Goal: Communication & Community: Share content

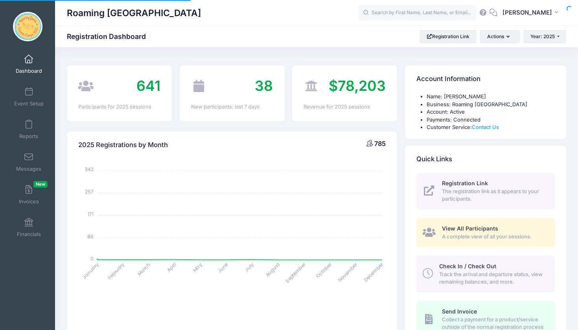
select select
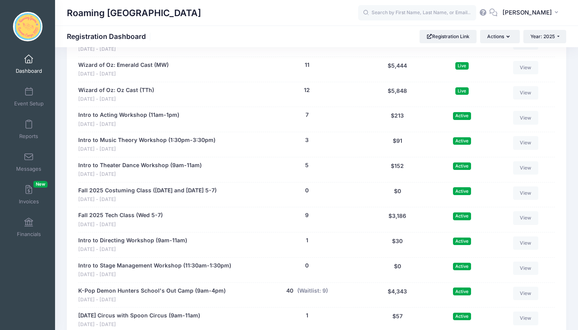
scroll to position [1548, 0]
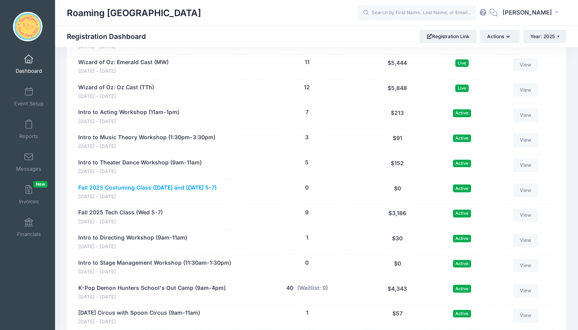
click at [213, 184] on link "Fall 2025 Costuming Class ([DATE] and [DATE] 5-7)" at bounding box center [147, 188] width 138 height 8
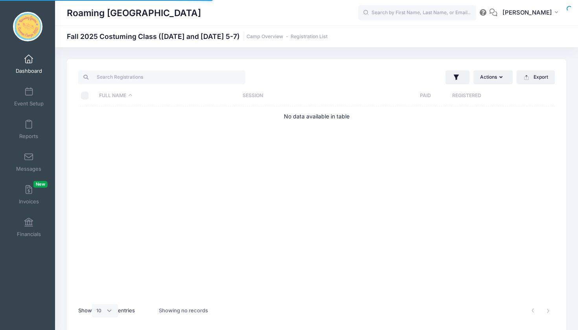
select select "10"
click at [494, 77] on button "Actions" at bounding box center [492, 76] width 39 height 13
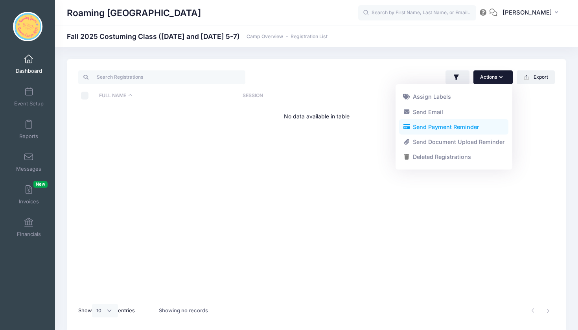
click at [477, 126] on link "Send Payment Reminder" at bounding box center [453, 126] width 109 height 15
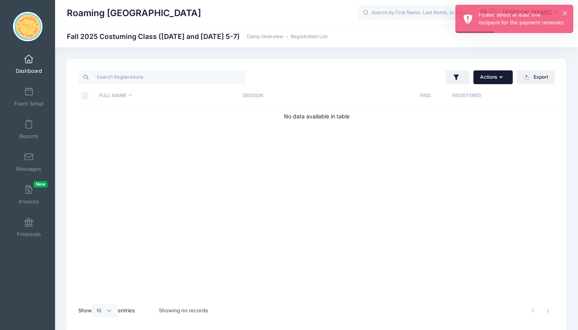
click at [504, 75] on button "Actions" at bounding box center [492, 76] width 39 height 13
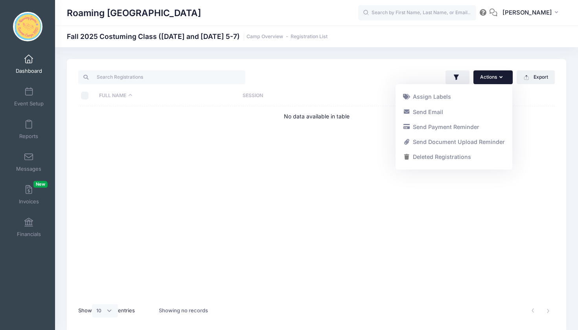
click at [546, 132] on div "Full Name Session Paid Registered No data available in table" at bounding box center [316, 202] width 476 height 192
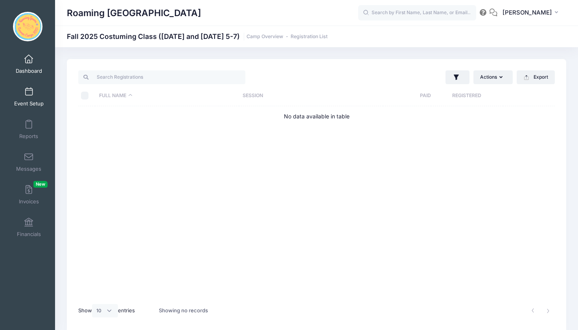
click at [35, 96] on link "Event Setup" at bounding box center [28, 97] width 37 height 28
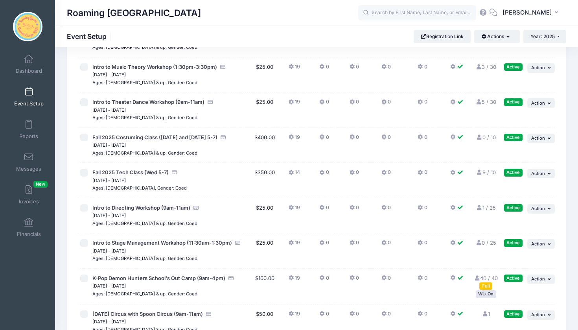
scroll to position [1760, 0]
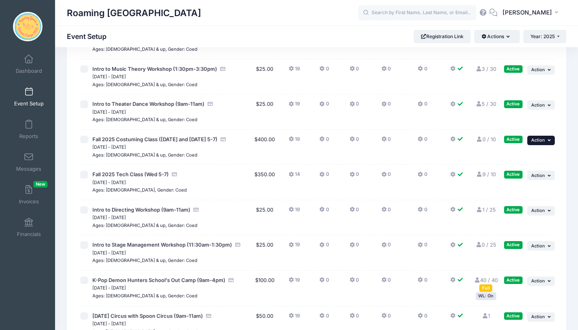
click at [542, 137] on span "Action" at bounding box center [538, 140] width 14 height 6
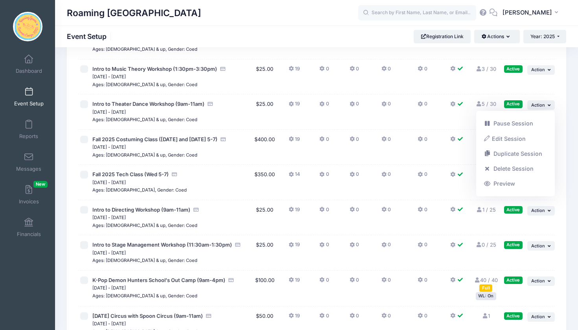
click at [542, 137] on span "Action" at bounding box center [538, 140] width 14 height 6
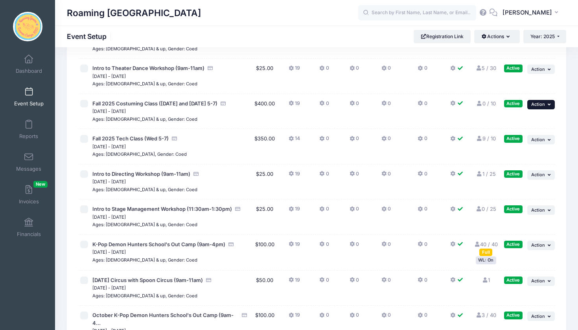
scroll to position [1796, 0]
click at [543, 278] on span "Action" at bounding box center [538, 281] width 14 height 6
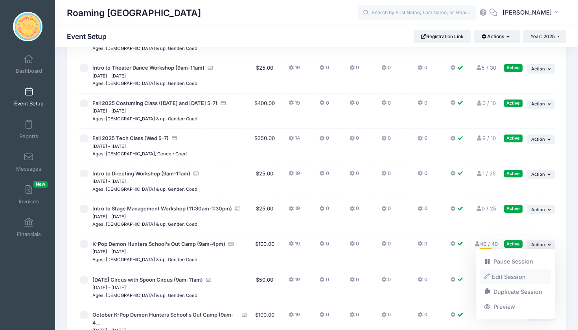
click at [522, 274] on link "Edit Session" at bounding box center [515, 276] width 71 height 15
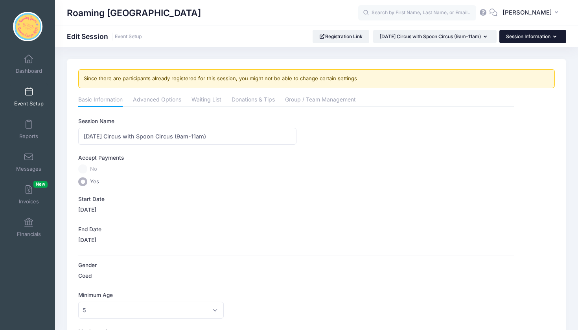
click at [539, 38] on button "Session Information" at bounding box center [532, 36] width 67 height 13
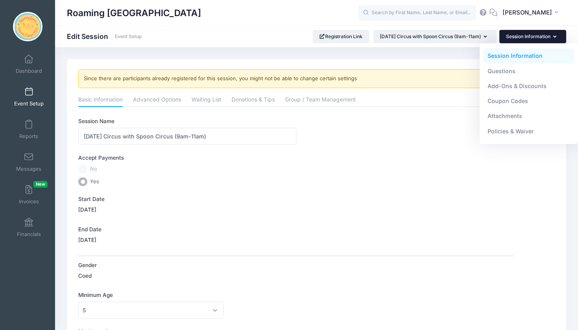
click at [539, 38] on button "Session Information" at bounding box center [532, 36] width 67 height 13
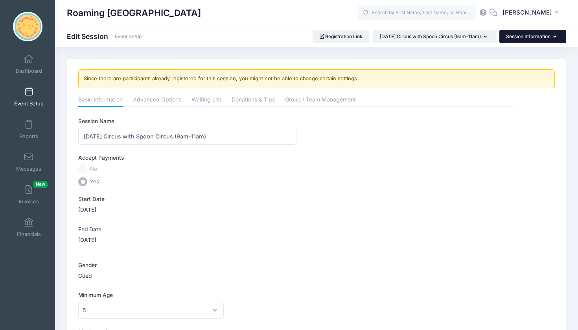
click at [532, 37] on button "Session Information" at bounding box center [532, 36] width 67 height 13
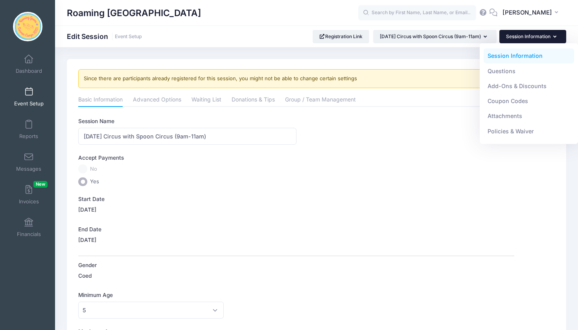
click at [532, 37] on button "Session Information" at bounding box center [532, 36] width 67 height 13
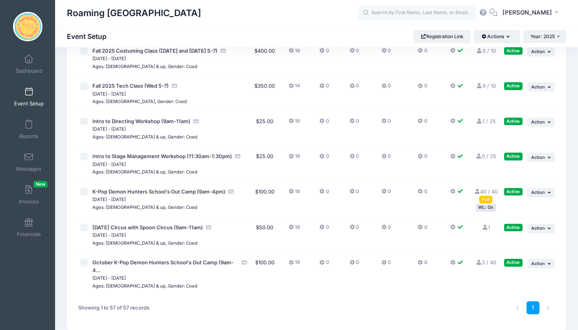
scroll to position [1848, 0]
click at [546, 224] on button "... Action" at bounding box center [541, 228] width 28 height 9
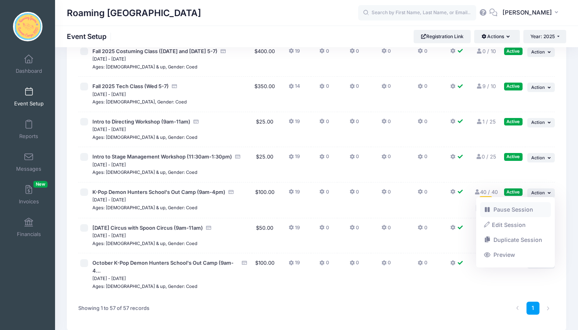
click at [525, 211] on link "Pause Session" at bounding box center [515, 209] width 71 height 15
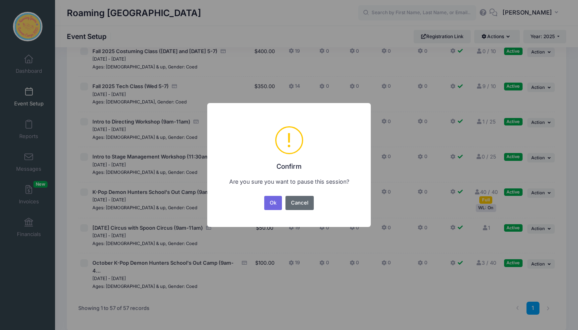
click at [307, 204] on button "Cancel" at bounding box center [299, 203] width 29 height 14
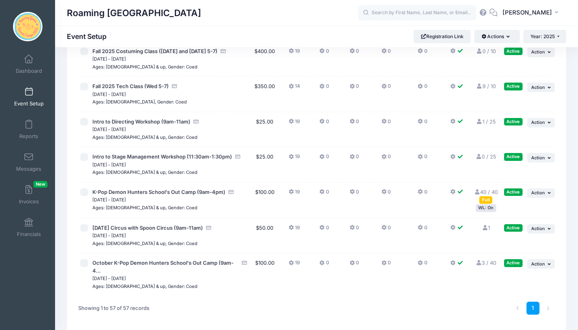
click at [83, 224] on input "checkbox" at bounding box center [84, 228] width 8 height 8
checkbox input "false"
click at [544, 226] on span "Action" at bounding box center [538, 229] width 14 height 6
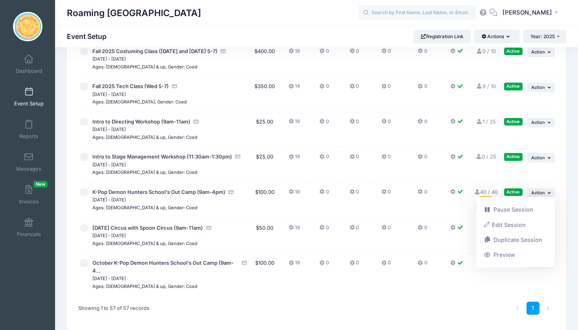
click at [544, 226] on span "Action" at bounding box center [538, 229] width 14 height 6
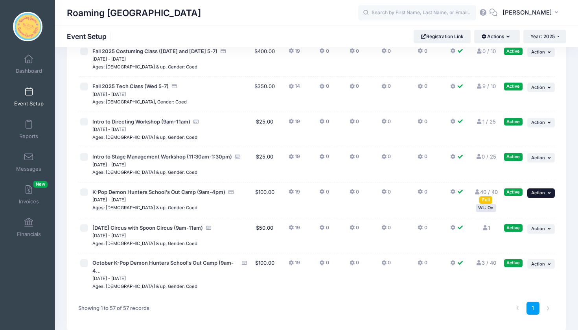
click at [546, 188] on button "... Action" at bounding box center [541, 192] width 28 height 9
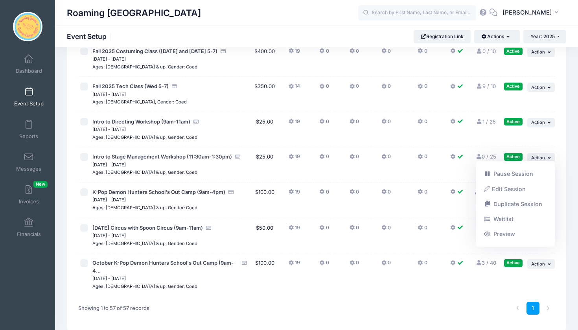
click at [546, 188] on button "... Action" at bounding box center [541, 192] width 28 height 9
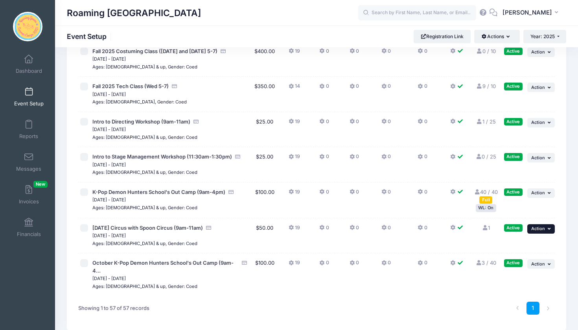
click at [548, 226] on icon "button" at bounding box center [550, 228] width 5 height 4
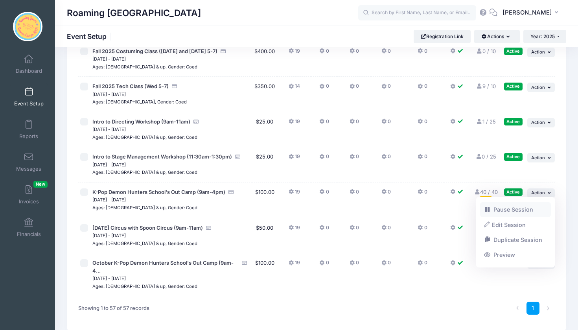
click at [528, 206] on link "Pause Session" at bounding box center [515, 209] width 71 height 15
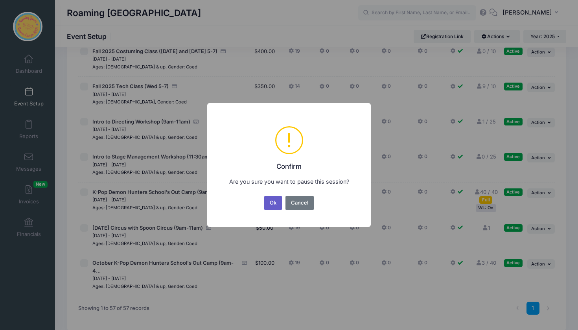
click at [275, 202] on button "Ok" at bounding box center [273, 203] width 18 height 14
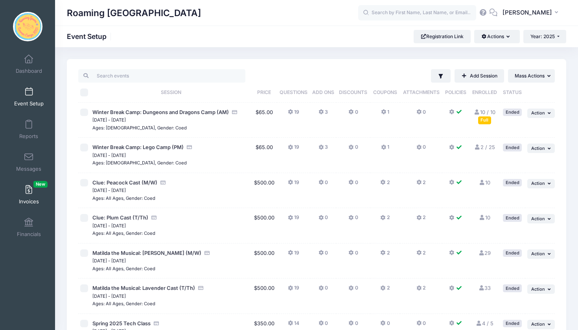
click at [25, 194] on link "Invoices New" at bounding box center [28, 195] width 37 height 28
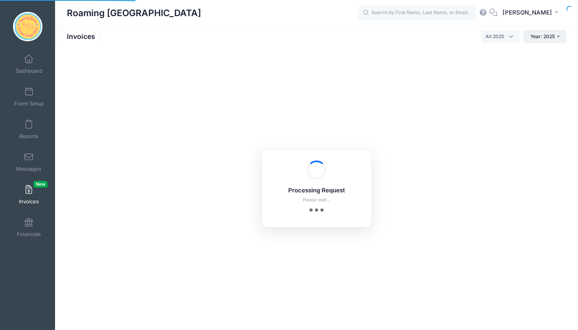
select select
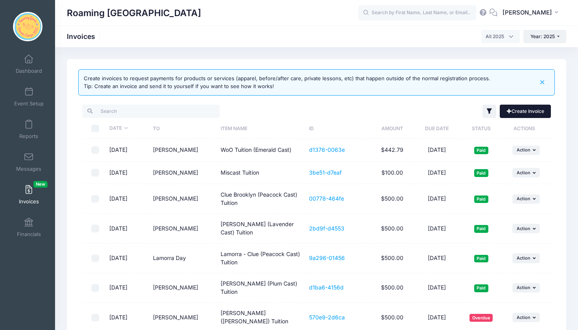
click at [517, 110] on link "Create Invoice" at bounding box center [525, 111] width 51 height 13
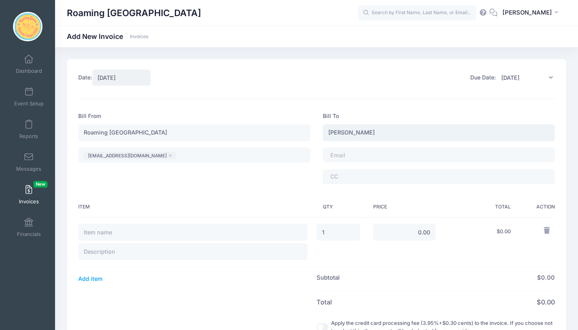
type input "[PERSON_NAME]"
click at [369, 156] on span at bounding box center [351, 155] width 43 height 7
type input "WoO September Tuition"
click at [417, 234] on input "0.00" at bounding box center [404, 232] width 63 height 17
click at [425, 232] on input "1250.00" at bounding box center [404, 232] width 63 height 17
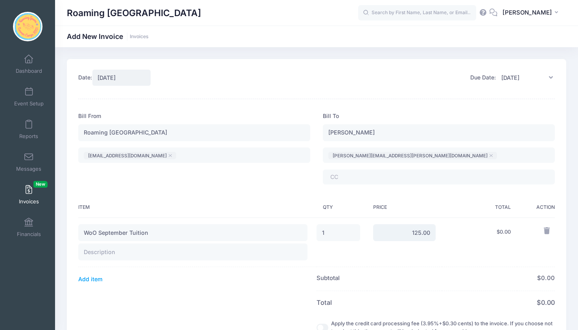
type input "125.00"
click at [428, 253] on td "125.00" at bounding box center [404, 242] width 75 height 50
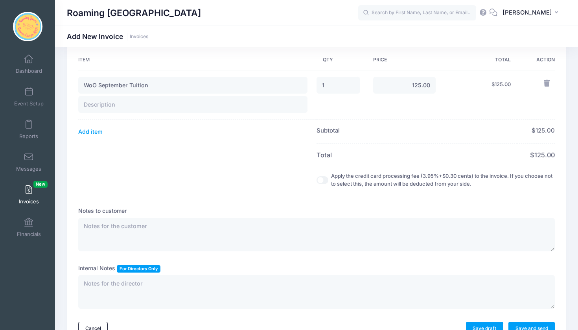
scroll to position [152, 0]
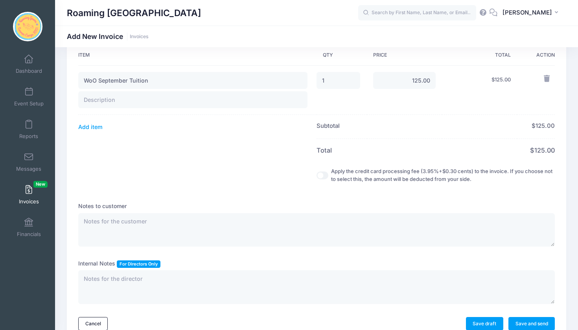
click at [316, 172] on input "Apply the credit card processing fee (3.95%+$0.30 cents) to the invoice. If you…" at bounding box center [322, 175] width 12 height 8
checkbox input "true"
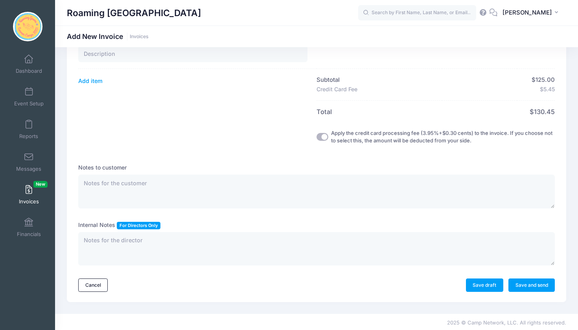
scroll to position [198, 0]
click at [520, 281] on link "Save and send" at bounding box center [531, 285] width 46 height 13
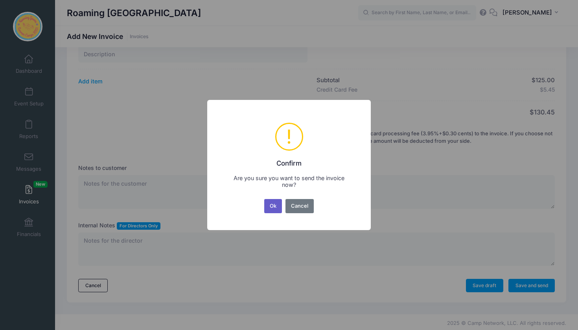
click at [277, 204] on button "Ok" at bounding box center [273, 206] width 18 height 14
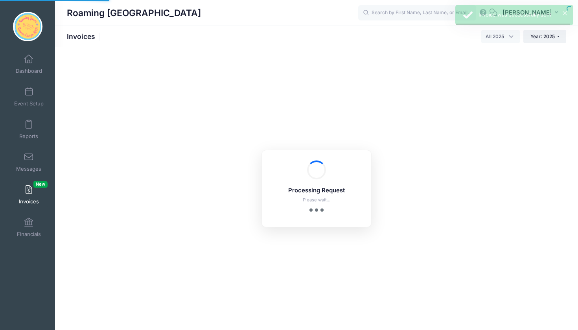
select select
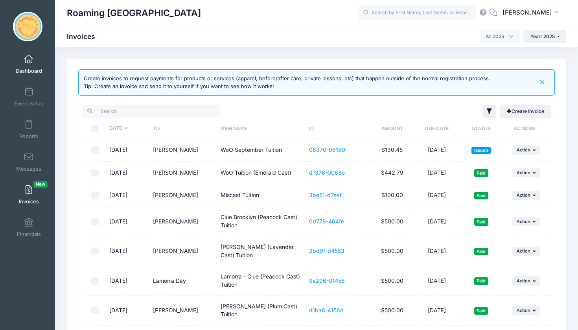
click at [29, 58] on span at bounding box center [29, 59] width 0 height 9
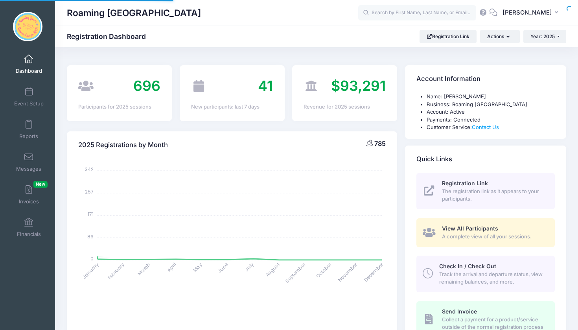
select select
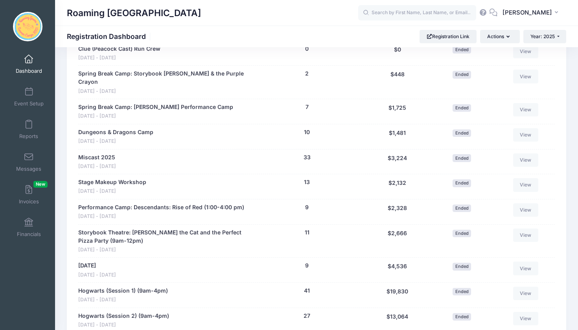
scroll to position [688, 0]
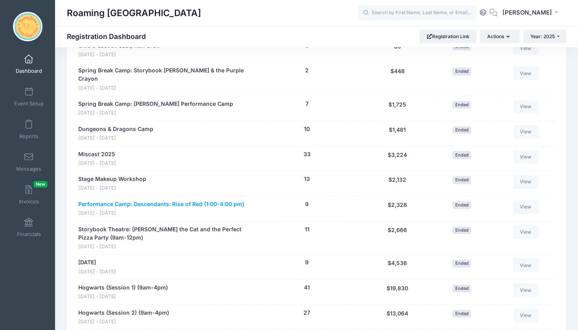
click at [214, 200] on link "Performance Camp: Descendants: Rise of Red (1:00-4:00 pm)" at bounding box center [161, 204] width 166 height 8
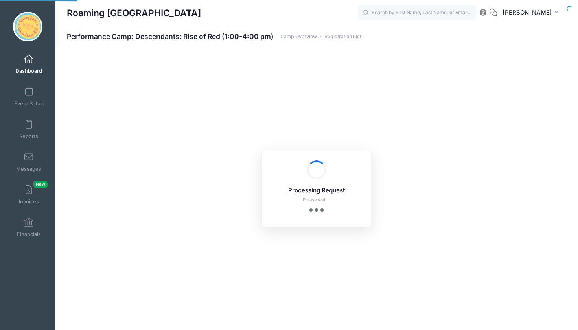
select select "10"
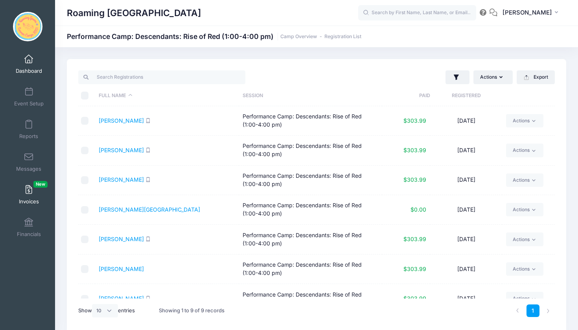
click at [35, 189] on link "Invoices New" at bounding box center [28, 195] width 37 height 28
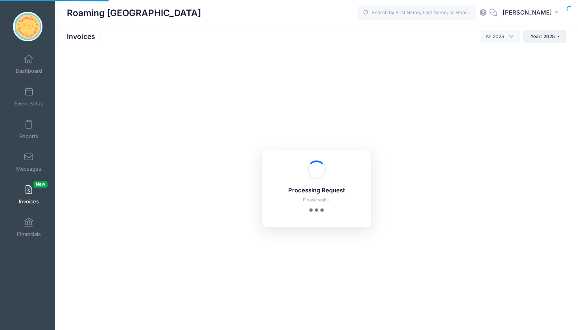
select select
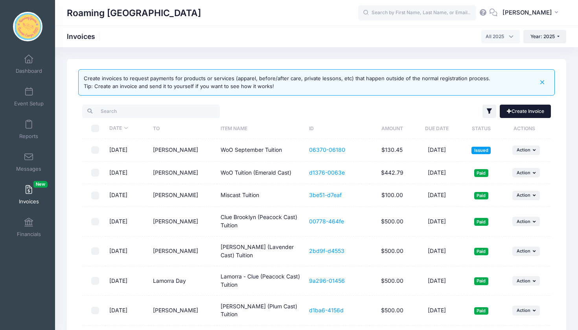
click at [516, 107] on link "Create Invoice" at bounding box center [525, 111] width 51 height 13
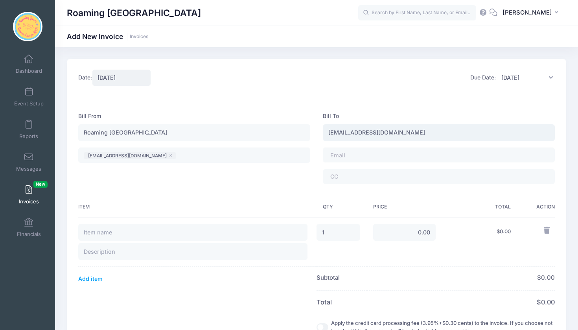
drag, startPoint x: 412, startPoint y: 134, endPoint x: 312, endPoint y: 128, distance: 99.6
click at [312, 128] on div "Bill From Roaming Gnome Theatre info@roaminggnometheatre.com ​ info@roaminggnom…" at bounding box center [316, 151] width 489 height 78
click at [346, 156] on span at bounding box center [351, 155] width 43 height 7
click at [356, 132] on input "natalielevanway@gmail.com" at bounding box center [439, 132] width 232 height 17
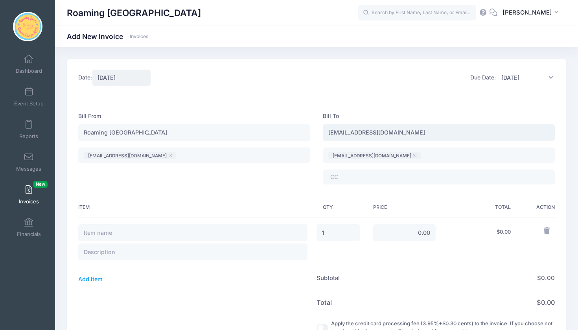
click at [356, 132] on input "natalielevanway@gmail.com" at bounding box center [439, 132] width 232 height 17
click at [416, 125] on input "natalielevanway@gmail.com" at bounding box center [439, 132] width 232 height 17
drag, startPoint x: 413, startPoint y: 132, endPoint x: 318, endPoint y: 132, distance: 95.1
click at [318, 132] on div "Bill To natalielevanway@gmail.com natalielevanway@gmail.com ​ natalielevanway@g…" at bounding box center [438, 151] width 244 height 79
type input "Natalie Levanway"
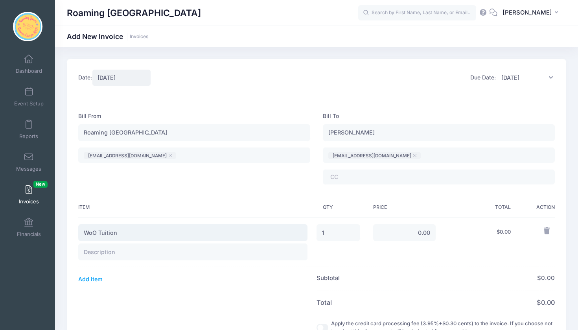
type input "WoO Tuition"
click at [89, 252] on input "text" at bounding box center [192, 251] width 229 height 17
type input "$250 discount applies from camp"
click at [409, 233] on input "0.00" at bounding box center [404, 232] width 63 height 17
type input "250.00"
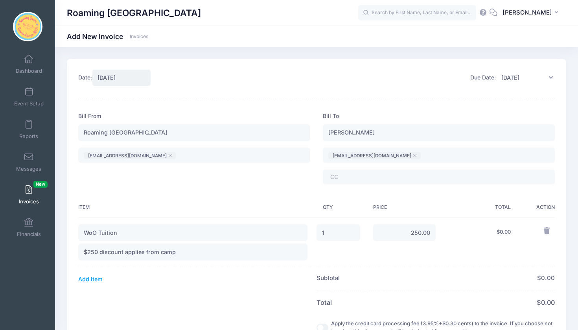
click at [448, 257] on td "$ 0.00" at bounding box center [479, 242] width 75 height 50
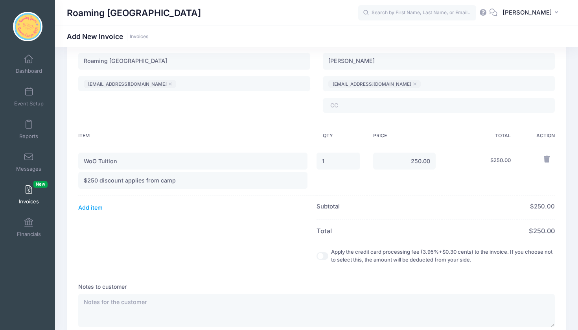
scroll to position [76, 0]
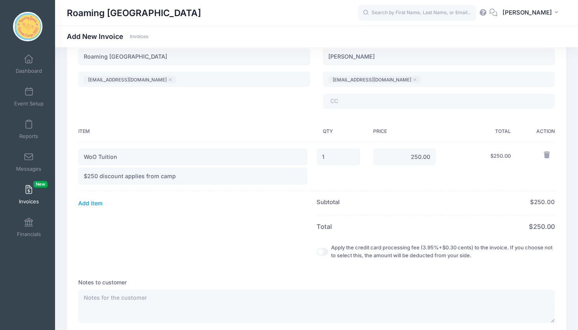
click at [316, 250] on input "Apply the credit card processing fee (3.95%+$0.30 cents) to the invoice. If you…" at bounding box center [322, 252] width 12 height 8
checkbox input "true"
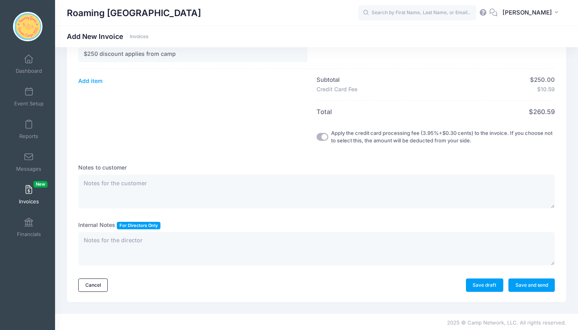
scroll to position [198, 0]
click at [518, 283] on link "Save and send" at bounding box center [531, 285] width 46 height 13
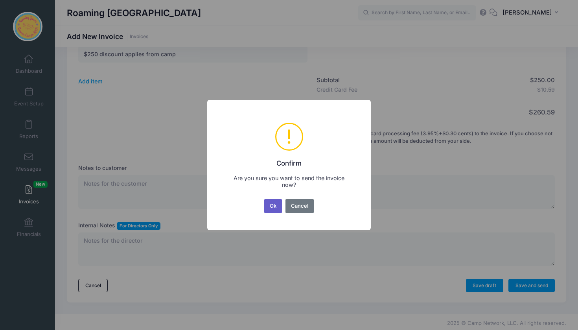
click at [270, 202] on button "Ok" at bounding box center [273, 206] width 18 height 14
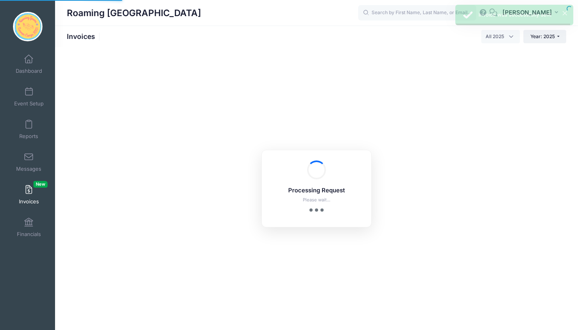
select select
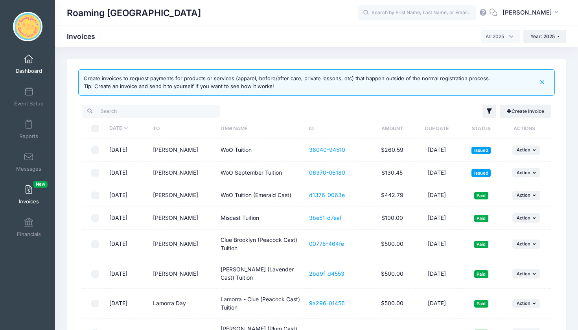
click at [29, 66] on link "Dashboard" at bounding box center [28, 64] width 37 height 28
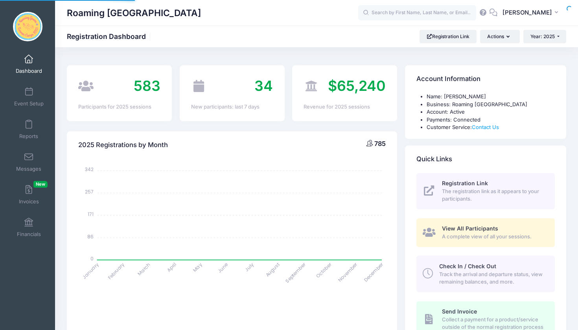
select select
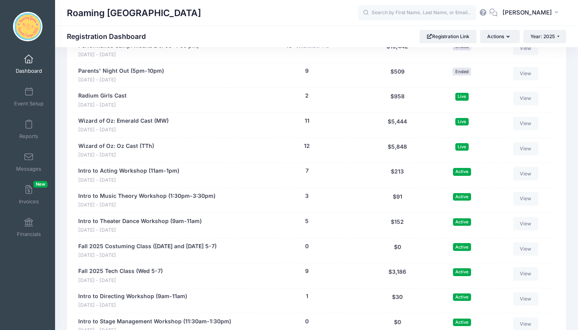
scroll to position [1488, 0]
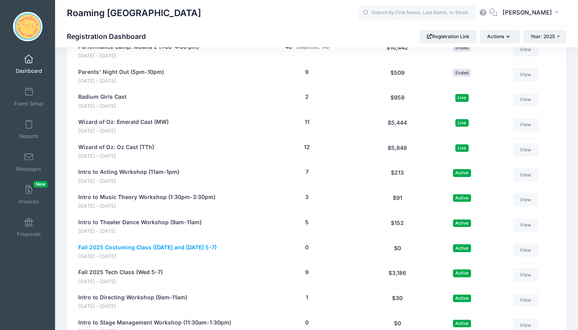
click at [206, 243] on link "Fall 2025 Costuming Class ([DATE] and [DATE] 5-7)" at bounding box center [147, 247] width 138 height 8
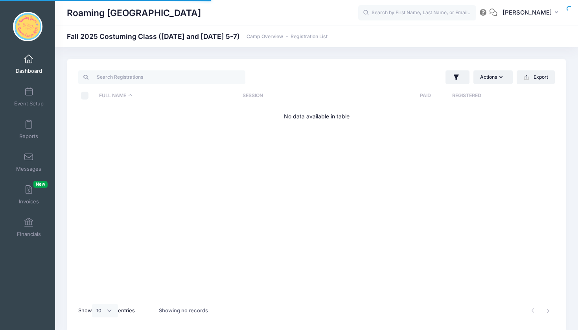
select select "10"
click at [30, 99] on link "Event Setup" at bounding box center [28, 97] width 37 height 28
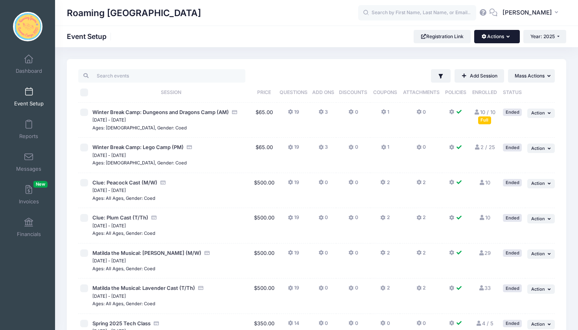
click at [508, 37] on icon "button" at bounding box center [509, 37] width 6 height 0
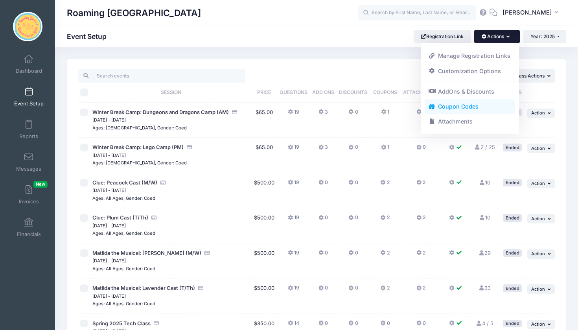
click at [460, 105] on link "Coupon Codes" at bounding box center [470, 106] width 91 height 15
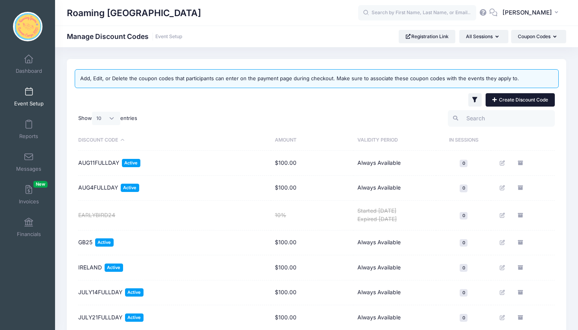
click at [492, 100] on icon at bounding box center [495, 100] width 6 height 0
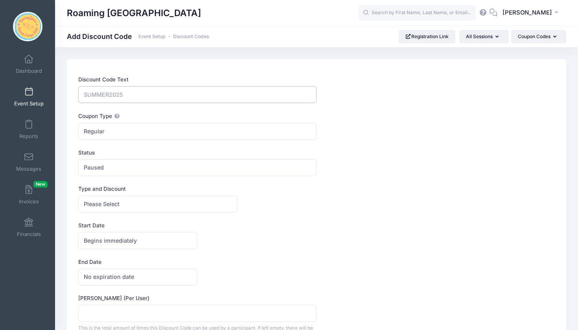
click at [207, 98] on input "Discount Code Text" at bounding box center [197, 94] width 238 height 17
type input "H"
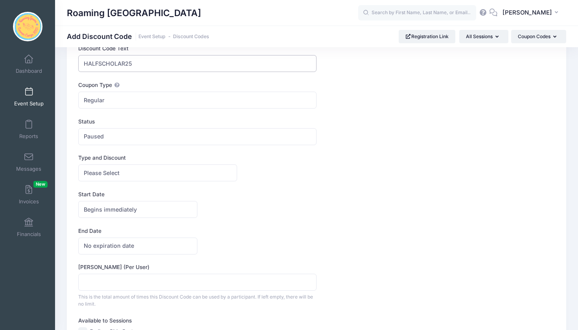
scroll to position [33, 0]
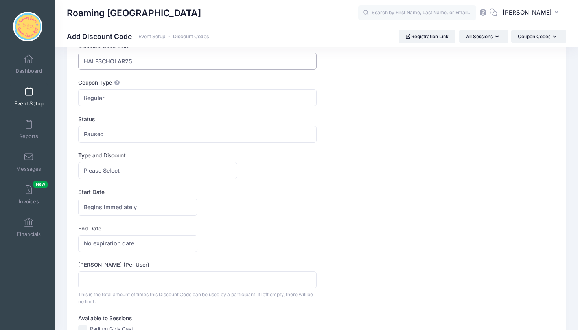
type input "HALFSCHOLAR25"
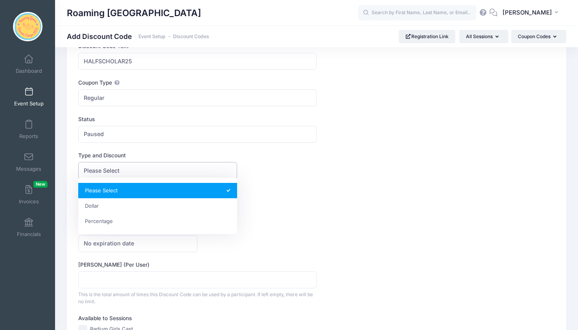
click at [173, 169] on span "Please Select" at bounding box center [157, 170] width 159 height 17
select select "1"
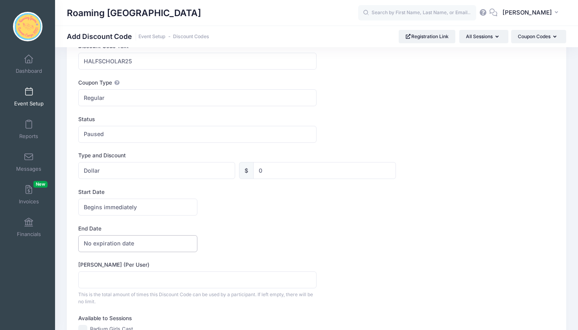
click at [157, 240] on span "No expiration date" at bounding box center [137, 243] width 119 height 17
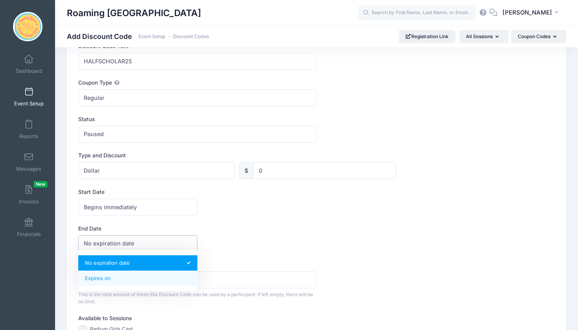
select select "1"
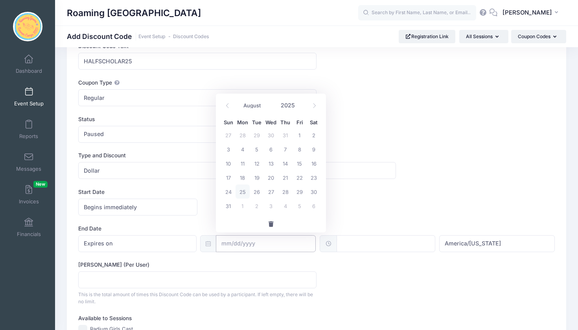
click at [285, 245] on input "text" at bounding box center [266, 243] width 100 height 17
click at [311, 105] on span at bounding box center [314, 105] width 13 height 13
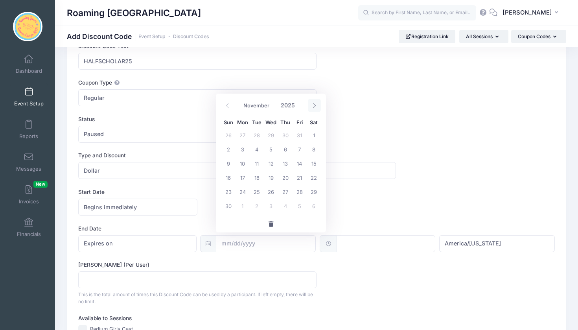
select select "11"
click at [298, 134] on span "5" at bounding box center [299, 135] width 14 height 14
type input "12/05/2025"
click at [111, 280] on input "Max Usage (Per User)" at bounding box center [197, 279] width 238 height 17
type input "1"
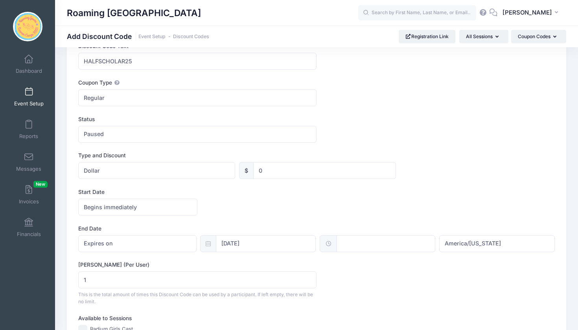
click at [366, 285] on div "Max Usage (Per User) 1 This is the total amount of times this Discount Code can…" at bounding box center [316, 283] width 476 height 44
click at [276, 170] on input "0" at bounding box center [324, 170] width 143 height 17
type input "250"
click at [403, 200] on div "Begins immediately Begins on Begins immediately America/New York America/Los An…" at bounding box center [316, 207] width 476 height 17
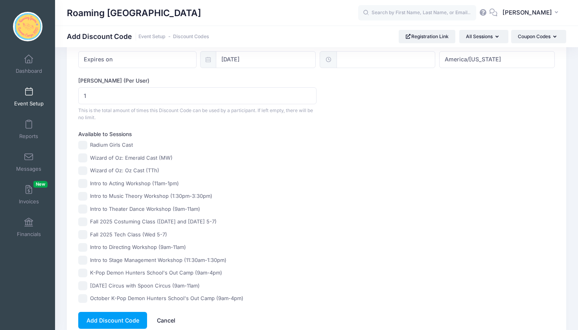
scroll to position [223, 0]
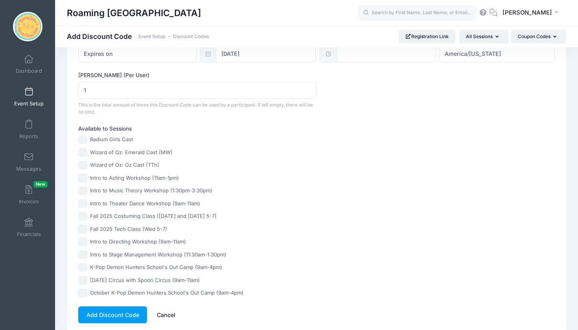
click at [85, 136] on input "Radium Girls Cast" at bounding box center [82, 139] width 9 height 9
checkbox input "true"
click at [85, 149] on input "Wizard of Oz: Emerald Cast (MW)" at bounding box center [82, 152] width 9 height 9
checkbox input "true"
click at [85, 164] on input "Wizard of Oz: Oz Cast (TTh)" at bounding box center [82, 165] width 9 height 9
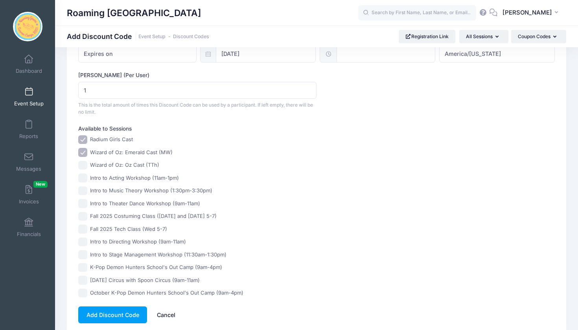
checkbox input "true"
click at [123, 315] on button "Add Discount Code" at bounding box center [112, 314] width 69 height 17
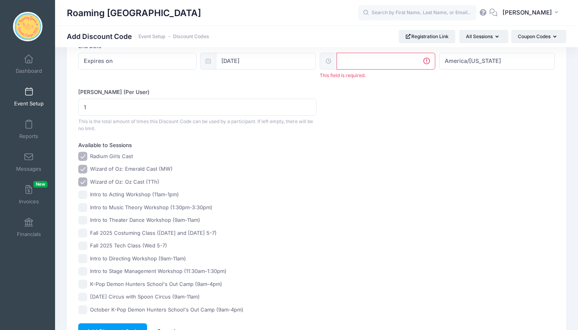
scroll to position [215, 0]
click at [384, 60] on input "text" at bounding box center [385, 61] width 99 height 17
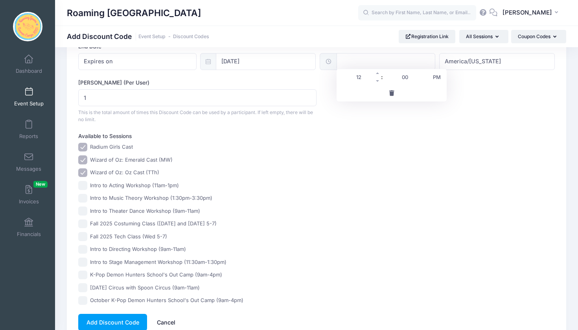
click at [357, 77] on input "12" at bounding box center [358, 77] width 44 height 16
type input "12:00"
click at [471, 118] on div "Max Usage (Per User) 1 This is the total amount of times this Discount Code can…" at bounding box center [316, 101] width 476 height 44
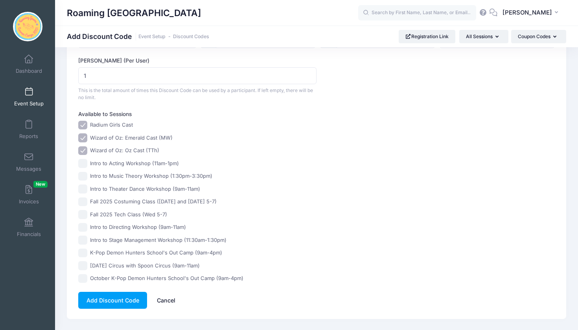
scroll to position [238, 0]
click at [110, 295] on button "Add Discount Code" at bounding box center [112, 299] width 69 height 17
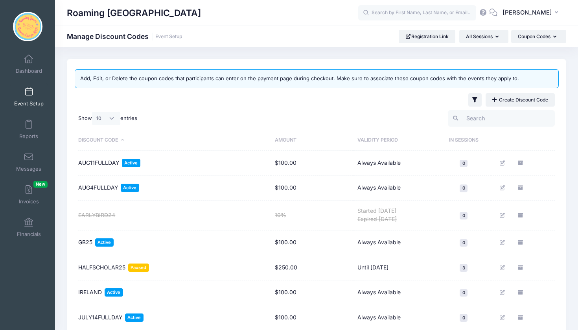
click at [135, 264] on span "Paused" at bounding box center [138, 267] width 21 height 8
click at [104, 267] on span "HALFSCHOLAR25" at bounding box center [101, 267] width 47 height 8
click at [504, 265] on icon "Edit" at bounding box center [503, 267] width 6 height 5
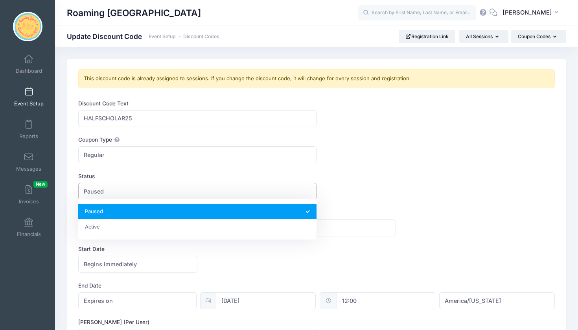
click at [170, 191] on span "Paused" at bounding box center [197, 191] width 238 height 17
select select "1"
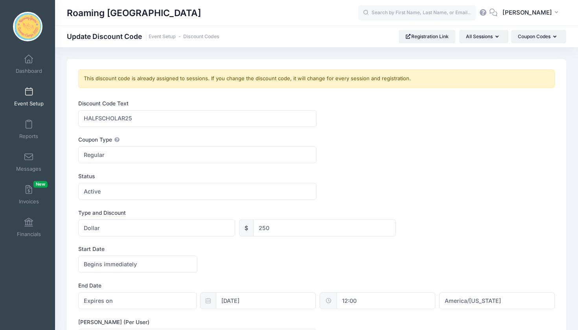
click at [442, 170] on form "Discount Code Text HALFSCHOLAR25 Coupon Type Regular Conditional Regular These …" at bounding box center [316, 334] width 476 height 471
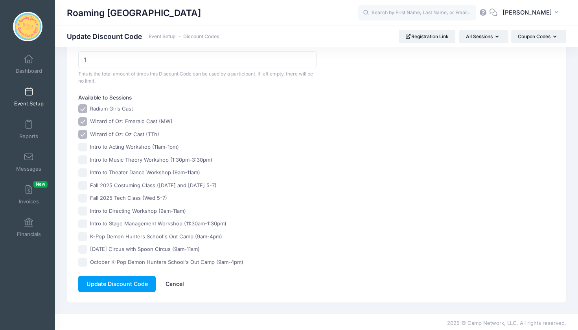
scroll to position [277, 0]
click at [118, 283] on button "Update Discount Code" at bounding box center [116, 284] width 77 height 17
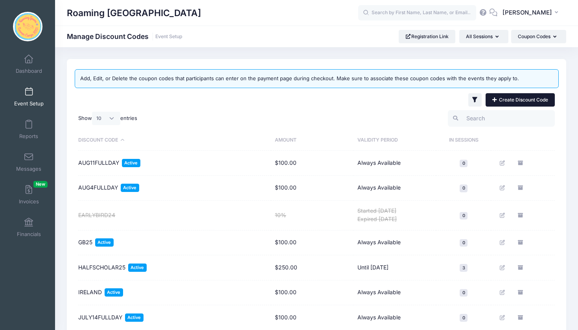
click at [501, 96] on link "Create Discount Code" at bounding box center [519, 99] width 69 height 13
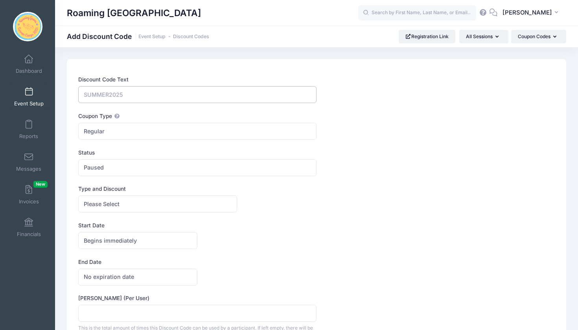
click at [125, 96] on input "Discount Code Text" at bounding box center [197, 94] width 238 height 17
type input "METZGER350"
click at [125, 165] on span "Paused" at bounding box center [197, 167] width 238 height 17
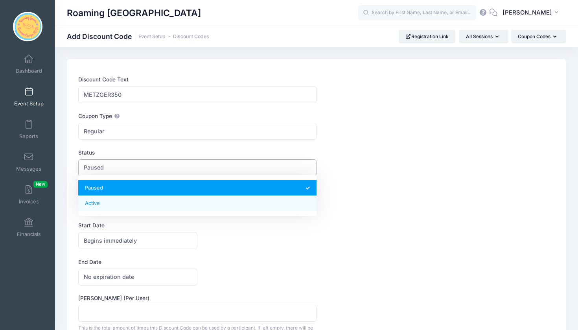
select select "1"
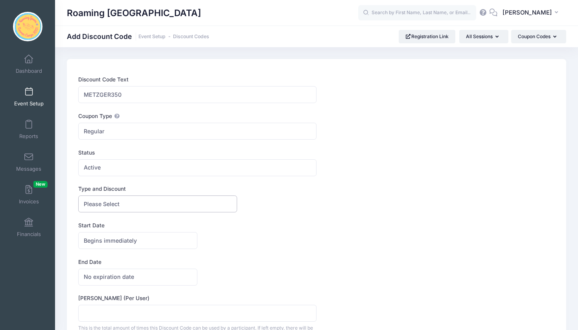
click at [131, 204] on span "Please Select" at bounding box center [157, 203] width 159 height 17
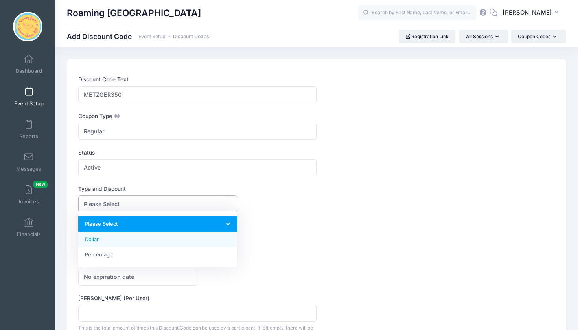
select select "1"
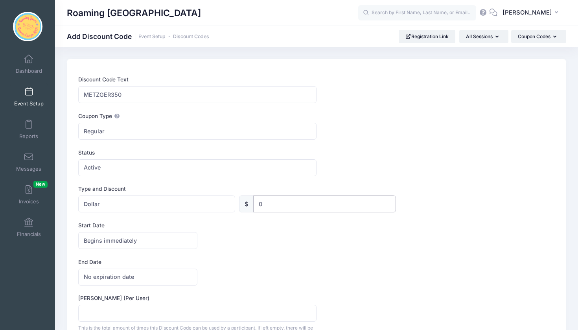
click at [280, 204] on input "0" at bounding box center [324, 203] width 143 height 17
type input "350"
click at [281, 258] on label "End Date" at bounding box center [197, 262] width 238 height 8
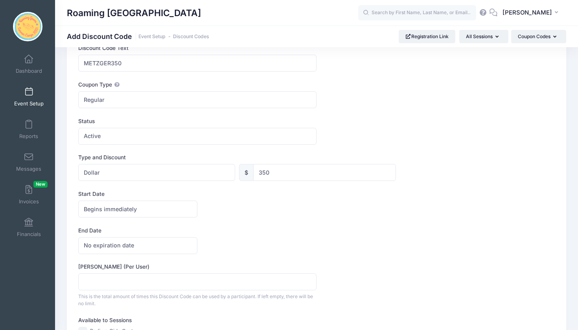
scroll to position [54, 0]
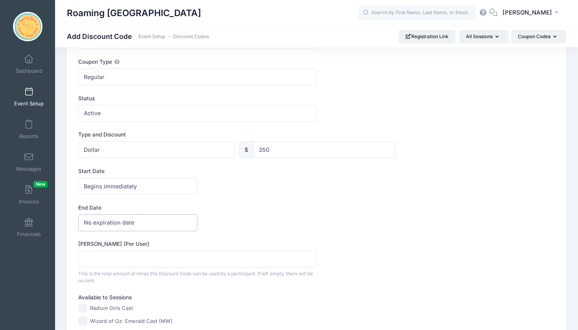
click at [174, 224] on span "No expiration date" at bounding box center [137, 222] width 119 height 17
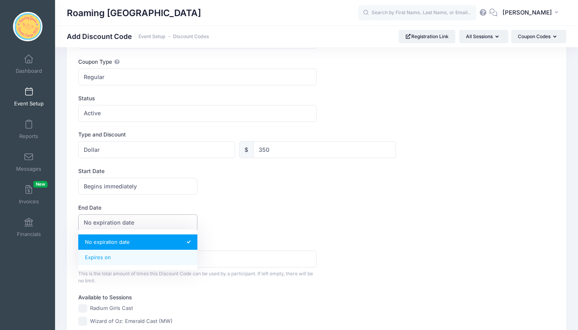
select select "1"
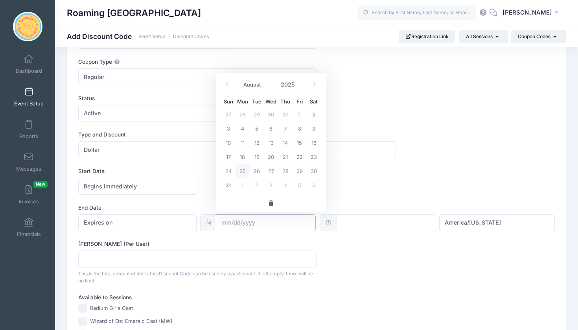
click at [294, 222] on input "text" at bounding box center [266, 222] width 100 height 17
click at [314, 88] on span at bounding box center [314, 84] width 13 height 13
select select "8"
click at [243, 143] on span "15" at bounding box center [242, 142] width 14 height 14
type input "09/15/2025"
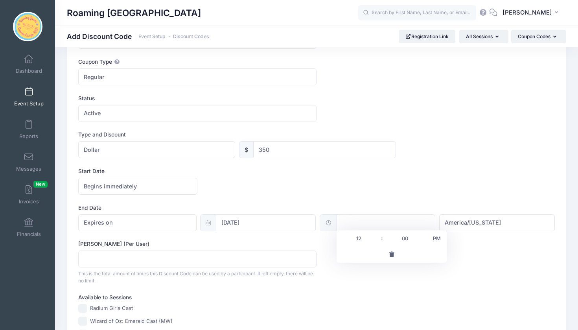
click at [385, 223] on input "text" at bounding box center [385, 222] width 99 height 17
click at [433, 241] on span "PM" at bounding box center [437, 238] width 20 height 16
click at [438, 239] on span "AM" at bounding box center [437, 238] width 20 height 16
type input "12:00"
click at [477, 254] on div "Max Usage (Per User) This is the total amount of times this Discount Code can b…" at bounding box center [316, 262] width 476 height 44
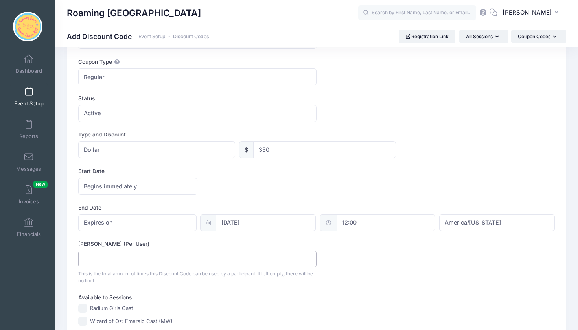
click at [257, 263] on input "Max Usage (Per User)" at bounding box center [197, 258] width 238 height 17
type input "1"
click at [356, 272] on div "Max Usage (Per User) 1 This is the total amount of times this Discount Code can…" at bounding box center [316, 262] width 476 height 44
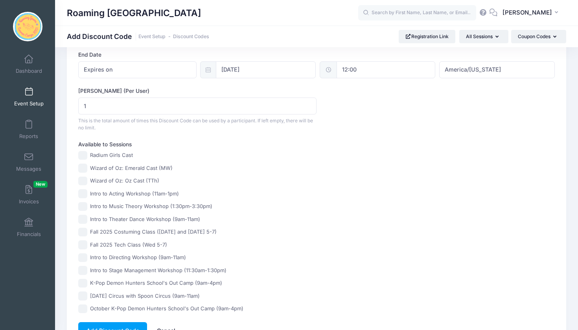
scroll to position [219, 0]
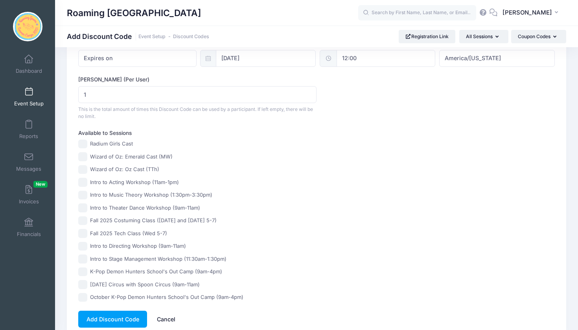
click at [84, 219] on input "Fall 2025 Costuming Class ([DATE] and [DATE] 5-7)" at bounding box center [82, 220] width 9 height 9
checkbox input "true"
click at [121, 314] on button "Add Discount Code" at bounding box center [112, 319] width 69 height 17
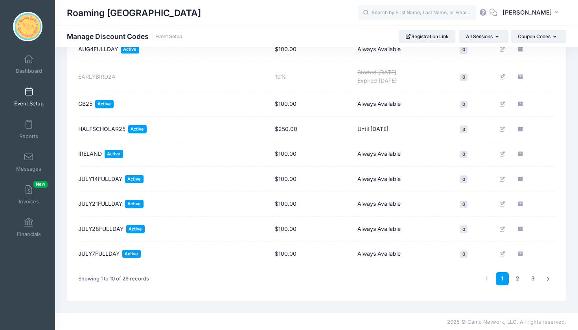
scroll to position [138, 0]
click at [517, 277] on link "2" at bounding box center [517, 278] width 13 height 13
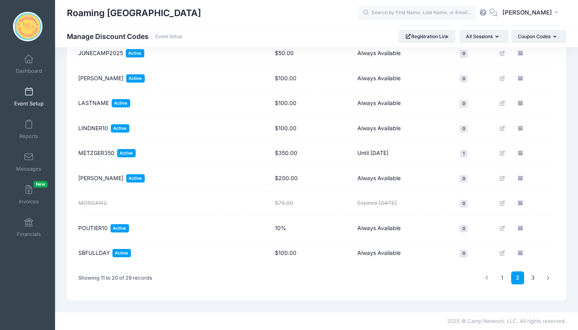
scroll to position [134, 0]
click at [29, 92] on span at bounding box center [29, 92] width 0 height 9
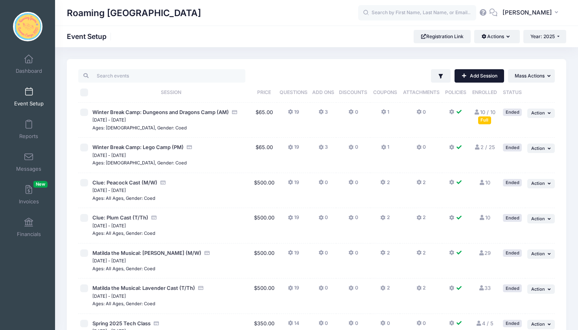
click at [487, 78] on link "Add Session" at bounding box center [479, 75] width 50 height 13
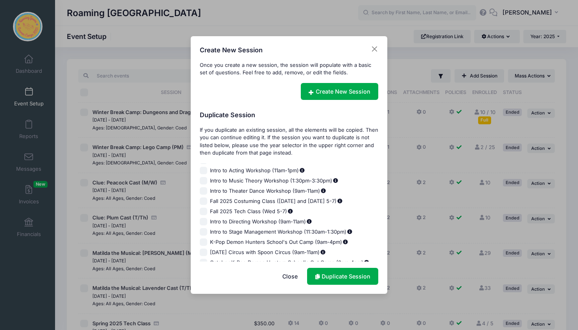
scroll to position [563, 0]
click at [204, 249] on input "[DATE] Circus with Spoon Circus (9am-11am)" at bounding box center [204, 253] width 8 height 8
checkbox input "true"
click at [334, 275] on link "Duplicate Session" at bounding box center [342, 276] width 71 height 17
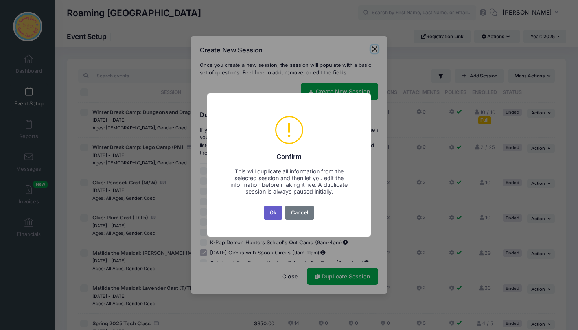
click at [273, 208] on button "Ok" at bounding box center [273, 213] width 18 height 14
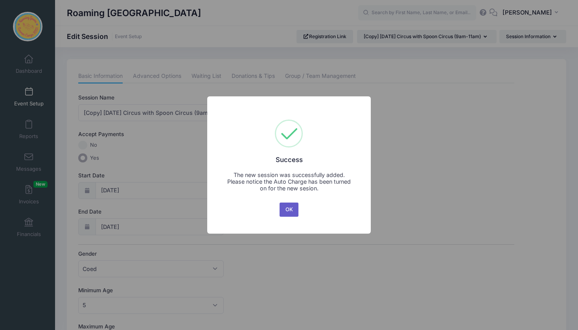
click at [287, 210] on button "OK" at bounding box center [288, 209] width 19 height 14
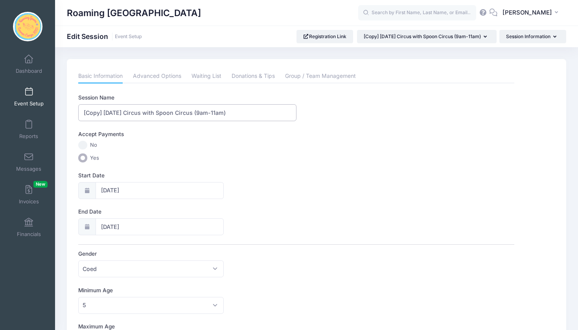
drag, startPoint x: 105, startPoint y: 112, endPoint x: 64, endPoint y: 109, distance: 41.0
click at [104, 112] on input "[Copy] [DATE] Circus with Spoon Circus (9am-11am)" at bounding box center [187, 112] width 218 height 17
drag, startPoint x: 104, startPoint y: 112, endPoint x: 76, endPoint y: 110, distance: 27.9
click at [76, 110] on div "Basic Information Advanced Options Waiting List Donations & Tips Group / Team M…" at bounding box center [296, 333] width 443 height 528
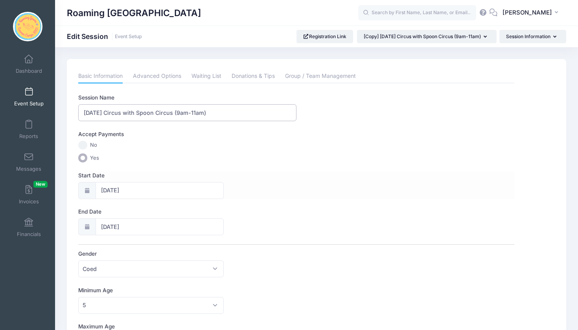
type input "[DATE] Circus with Spoon Circus (9am-11am)"
click at [113, 190] on input "[DATE]" at bounding box center [160, 190] width 128 height 17
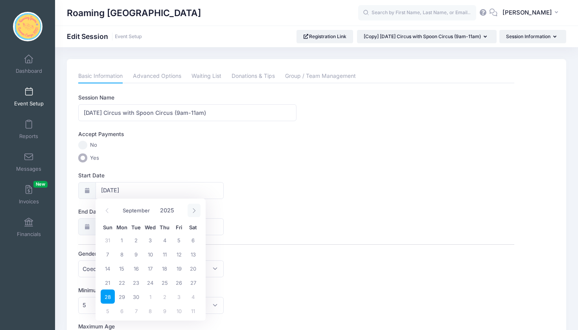
click at [192, 211] on icon at bounding box center [193, 210] width 5 height 5
select select "9"
click at [108, 296] on span "26" at bounding box center [108, 296] width 14 height 14
type input "[DATE]"
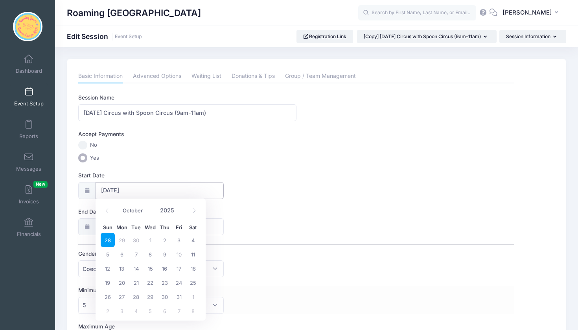
select select "9"
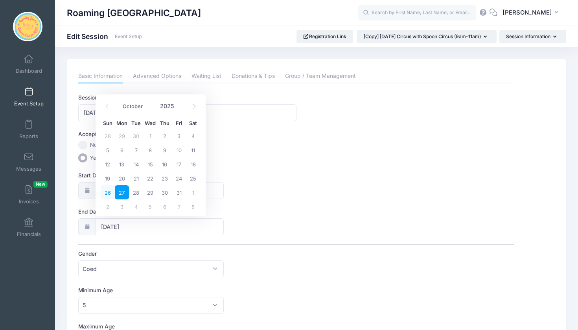
click at [108, 192] on span "26" at bounding box center [108, 192] width 14 height 14
type input "10/26/2025"
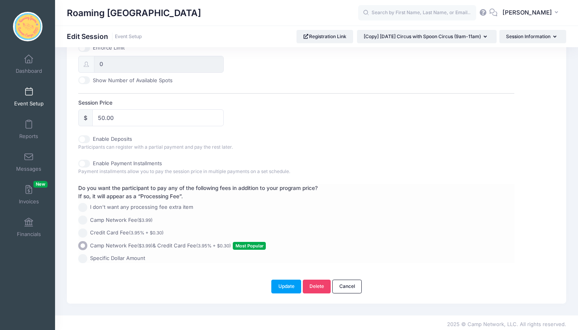
scroll to position [325, 0]
click at [284, 283] on button "Update" at bounding box center [286, 286] width 30 height 13
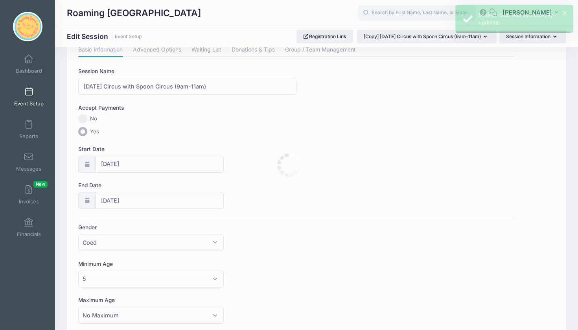
scroll to position [0, 0]
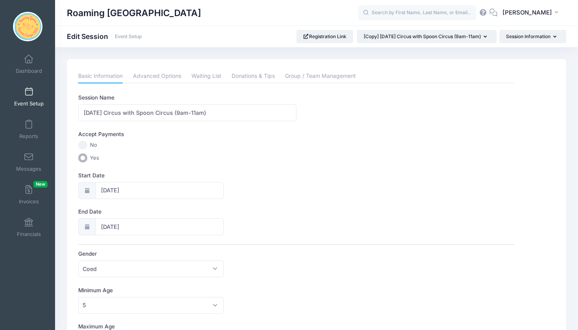
click at [29, 88] on span at bounding box center [29, 92] width 0 height 9
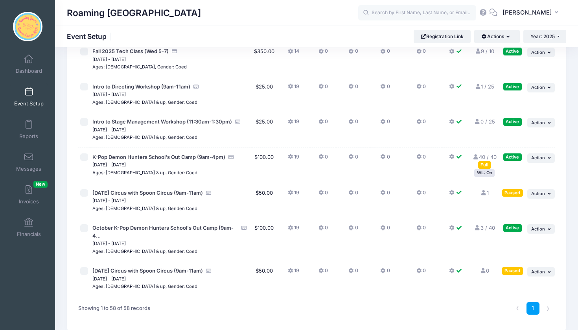
scroll to position [1882, 0]
click at [542, 269] on span "Action" at bounding box center [538, 272] width 14 height 6
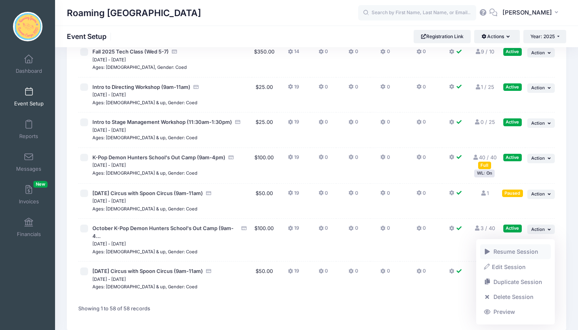
click at [524, 252] on link "Resume Session" at bounding box center [515, 251] width 71 height 15
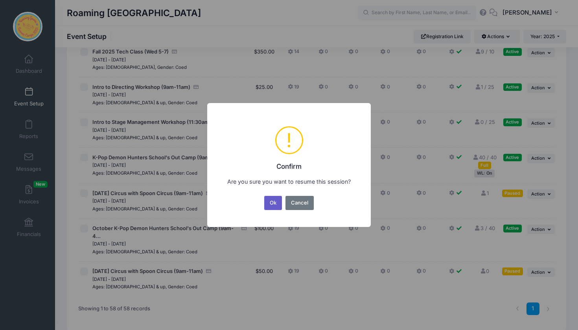
click at [274, 202] on button "Ok" at bounding box center [273, 203] width 18 height 14
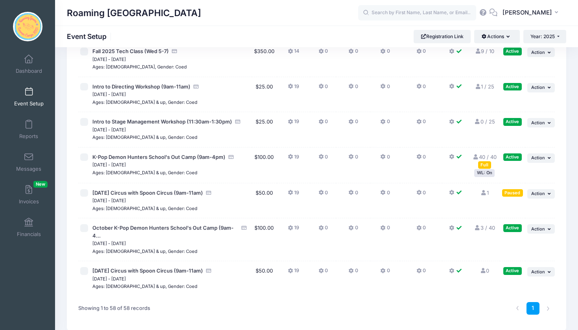
scroll to position [1882, 0]
click at [539, 155] on span "Action" at bounding box center [538, 158] width 14 height 6
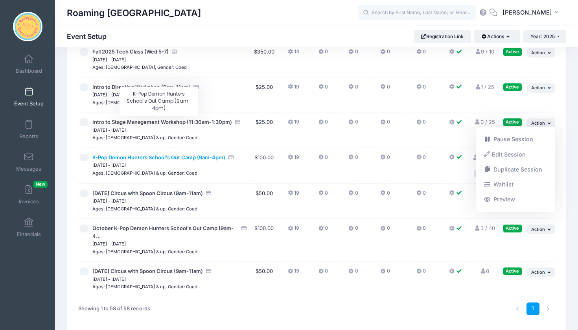
click at [205, 154] on span "K-Pop Demon Hunters School's Out Camp (9am-4pm)" at bounding box center [158, 157] width 133 height 6
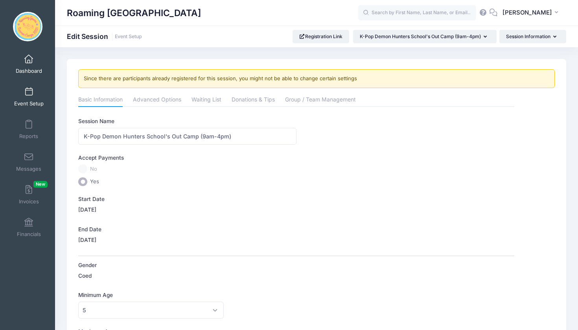
click at [33, 64] on link "Dashboard" at bounding box center [28, 64] width 37 height 28
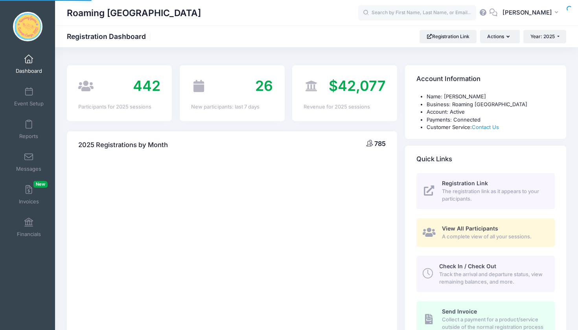
select select
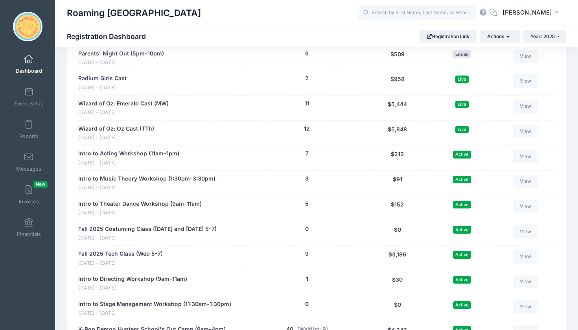
scroll to position [1506, 0]
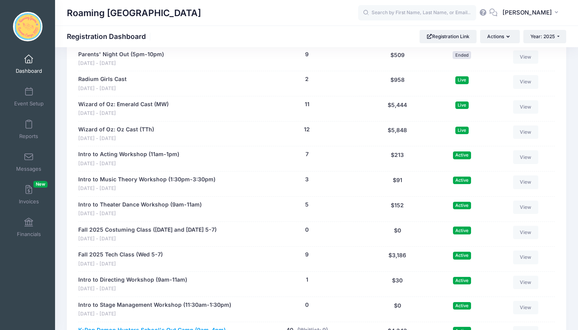
click at [210, 326] on link "K-Pop Demon Hunters School's Out Camp (9am-4pm)" at bounding box center [151, 330] width 147 height 8
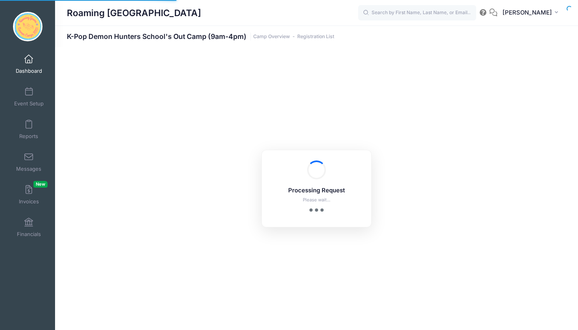
select select "10"
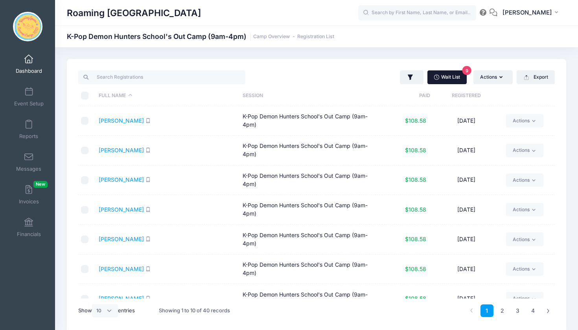
click at [450, 76] on link "Wait List 9" at bounding box center [446, 76] width 39 height 13
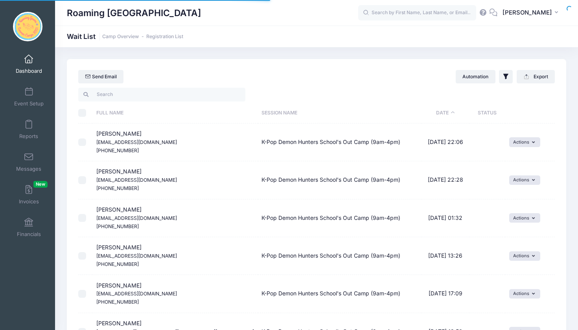
select select "50"
click at [82, 114] on input "\a \a \a \a" at bounding box center [82, 113] width 8 height 8
checkbox input "true"
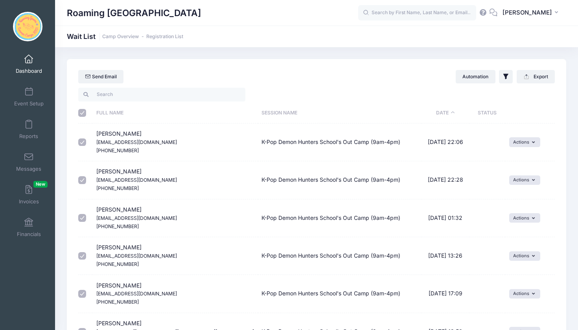
checkbox input "true"
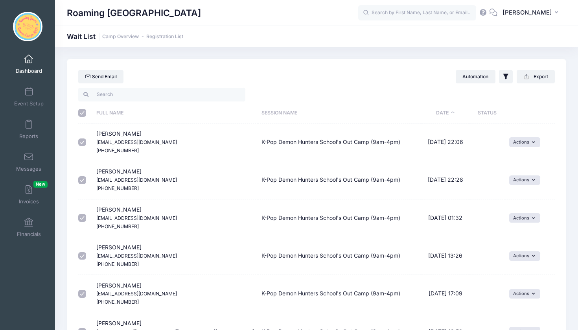
checkbox input "true"
click at [103, 75] on link "Send Email" at bounding box center [100, 76] width 45 height 13
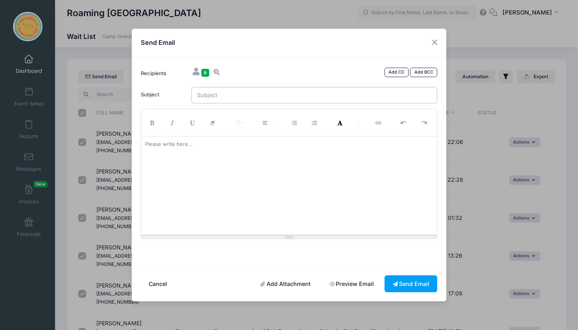
click at [232, 97] on input "Subject" at bounding box center [314, 95] width 246 height 17
type input "K Pop Demon Hunters Camp - Second Date Added!"
click at [190, 152] on div at bounding box center [289, 185] width 296 height 98
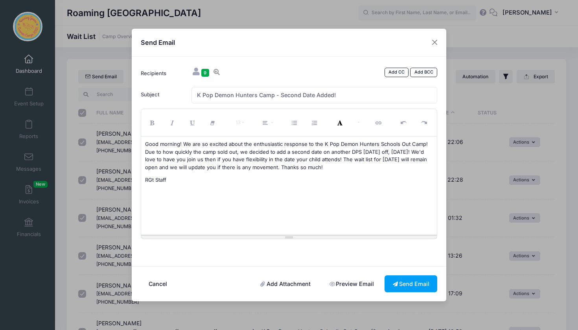
click at [305, 167] on p "Good morning! We are so excited about the enthusiastic response to the K Pop De…" at bounding box center [289, 155] width 288 height 31
click at [330, 193] on div "Good morning! We are so excited about the enthusiastic response to the K Pop De…" at bounding box center [289, 185] width 296 height 98
click at [154, 186] on p "RGt Staff" at bounding box center [289, 188] width 288 height 8
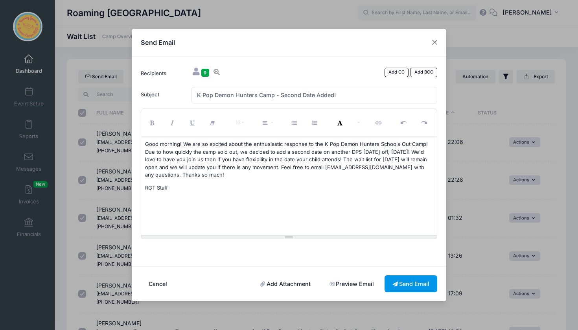
click at [394, 284] on icon at bounding box center [396, 284] width 6 height 0
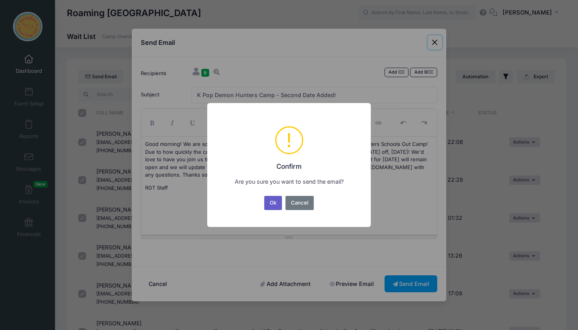
click at [271, 203] on button "Ok" at bounding box center [273, 203] width 18 height 14
